Goal: Task Accomplishment & Management: Use online tool/utility

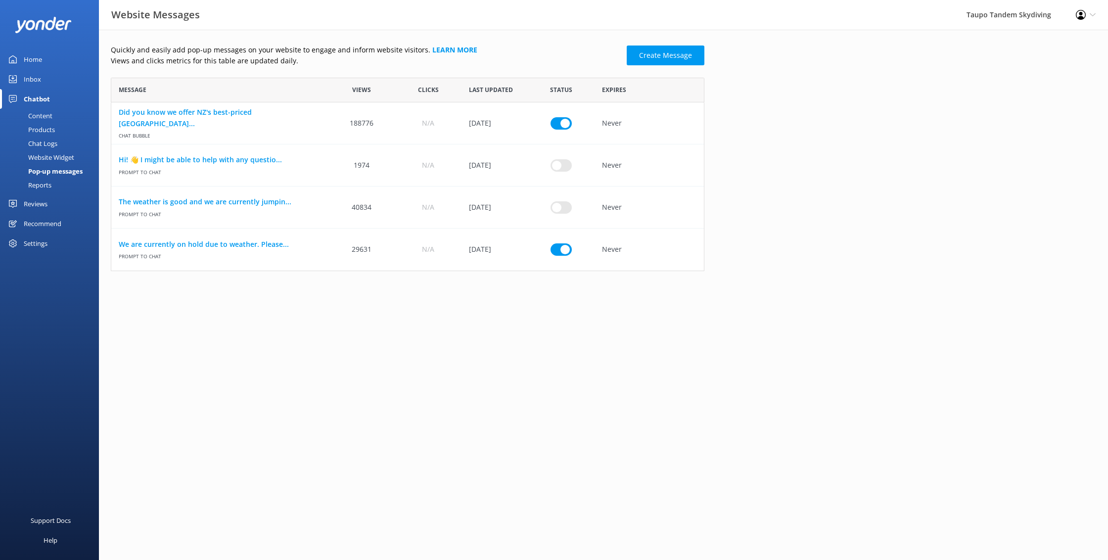
scroll to position [193, 594]
click at [234, 244] on link "We are currently on hold due to weather. Please..." at bounding box center [220, 244] width 202 height 11
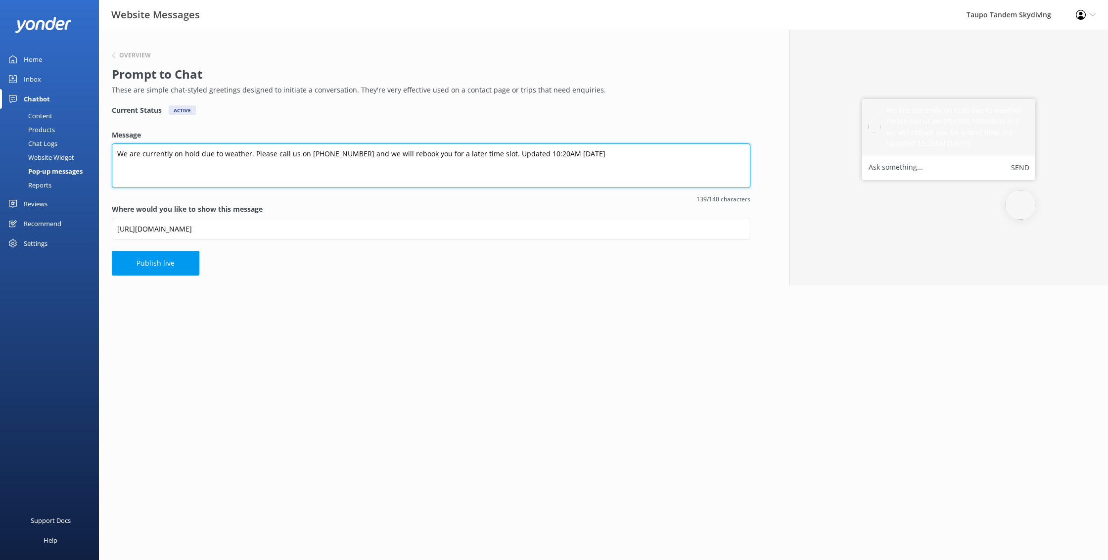
click at [525, 152] on textarea "We are currently on hold due to weather. Please call us on [PHONE_NUMBER] and w…" at bounding box center [431, 165] width 639 height 45
type textarea "We are currently on hold due to weather. Please call us on [PHONE_NUMBER] and w…"
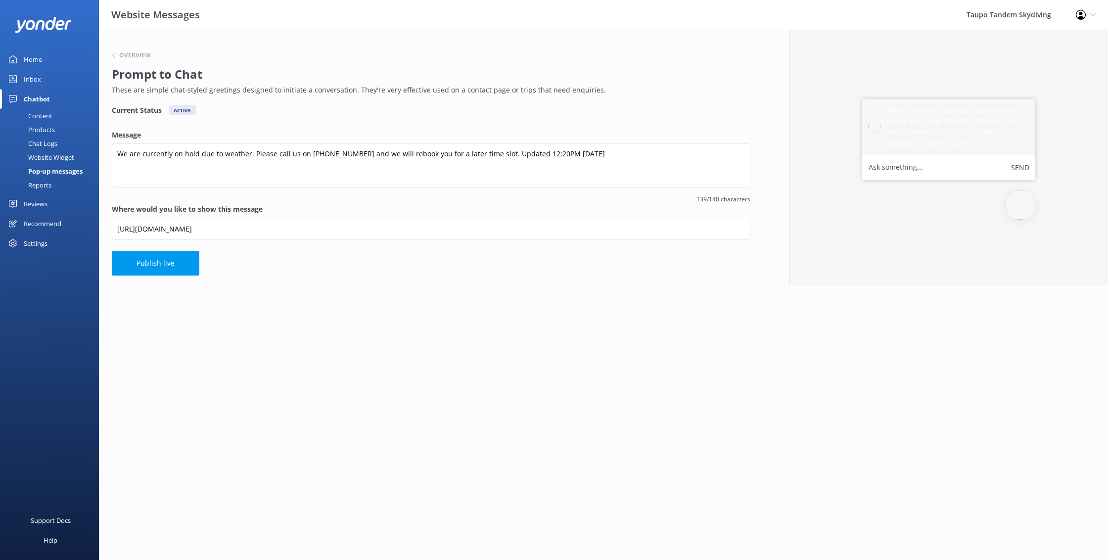
click at [171, 269] on button "Publish live" at bounding box center [156, 263] width 88 height 25
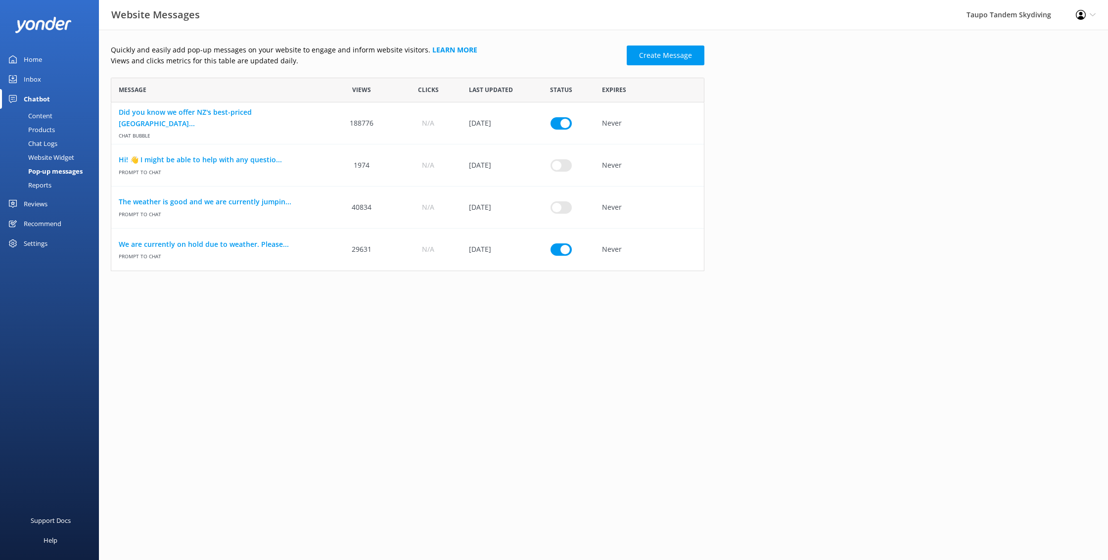
scroll to position [193, 594]
